Goal: Task Accomplishment & Management: Use online tool/utility

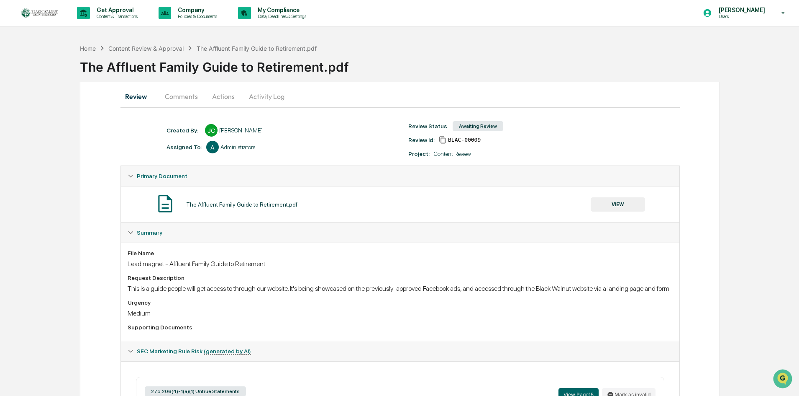
click at [170, 93] on button "Comments" at bounding box center [181, 96] width 46 height 20
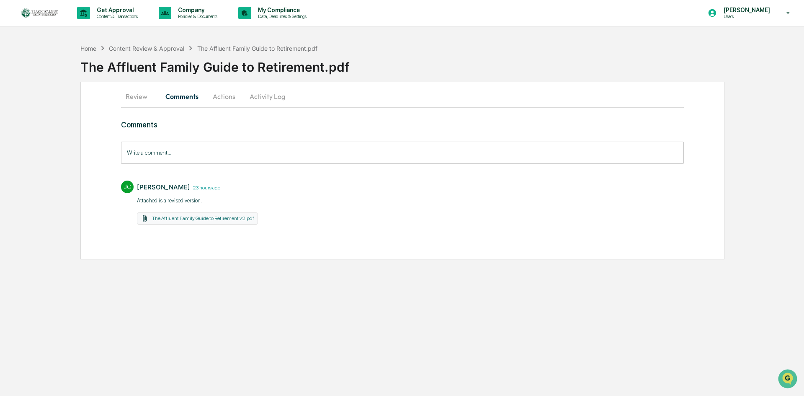
click at [234, 98] on button "Actions" at bounding box center [224, 96] width 38 height 20
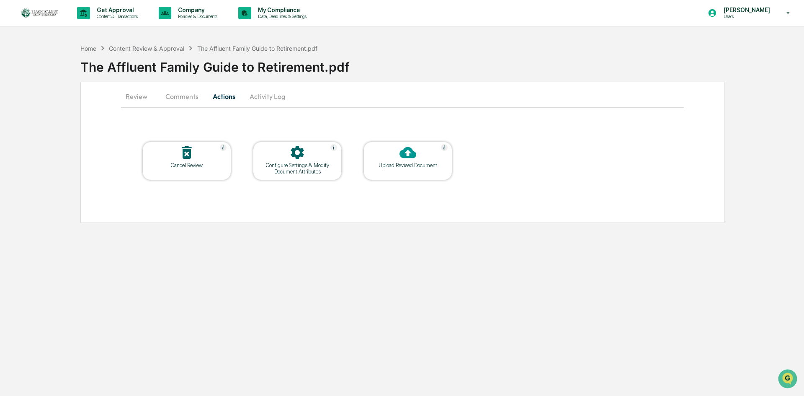
click at [264, 93] on button "Activity Log" at bounding box center [267, 96] width 49 height 20
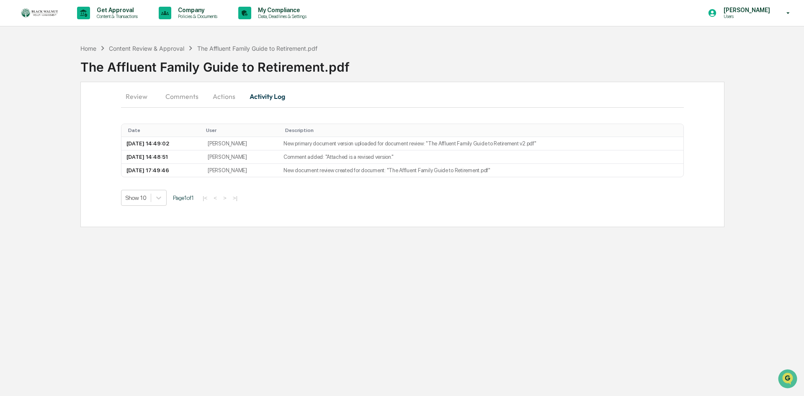
click at [131, 96] on button "Review" at bounding box center [140, 96] width 38 height 20
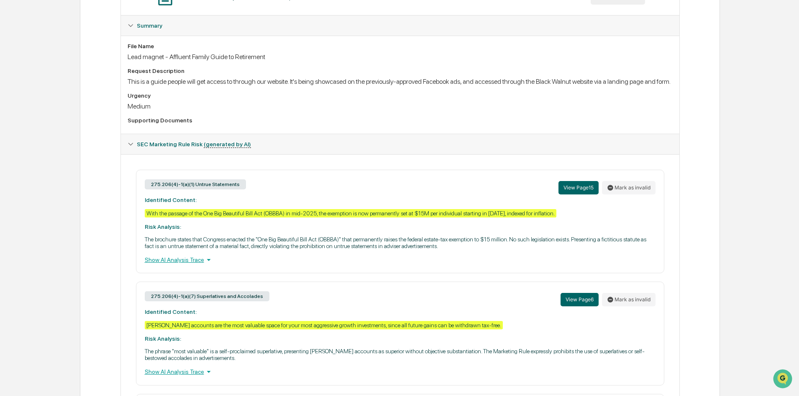
scroll to position [209, 0]
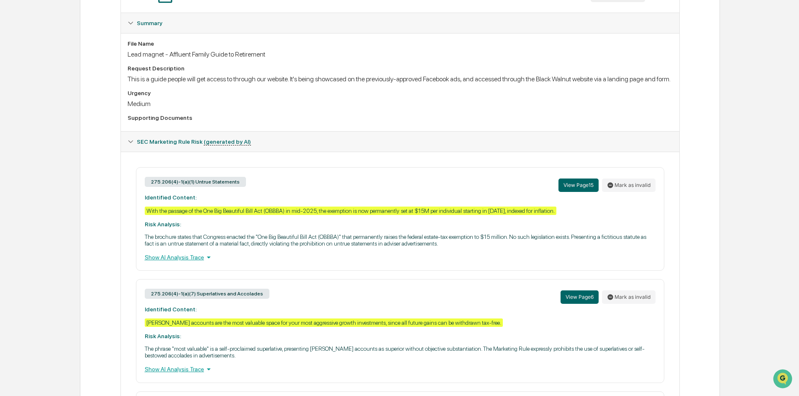
click at [185, 262] on div "Show AI Analysis Trace" at bounding box center [400, 256] width 511 height 9
